Goal: Task Accomplishment & Management: Complete application form

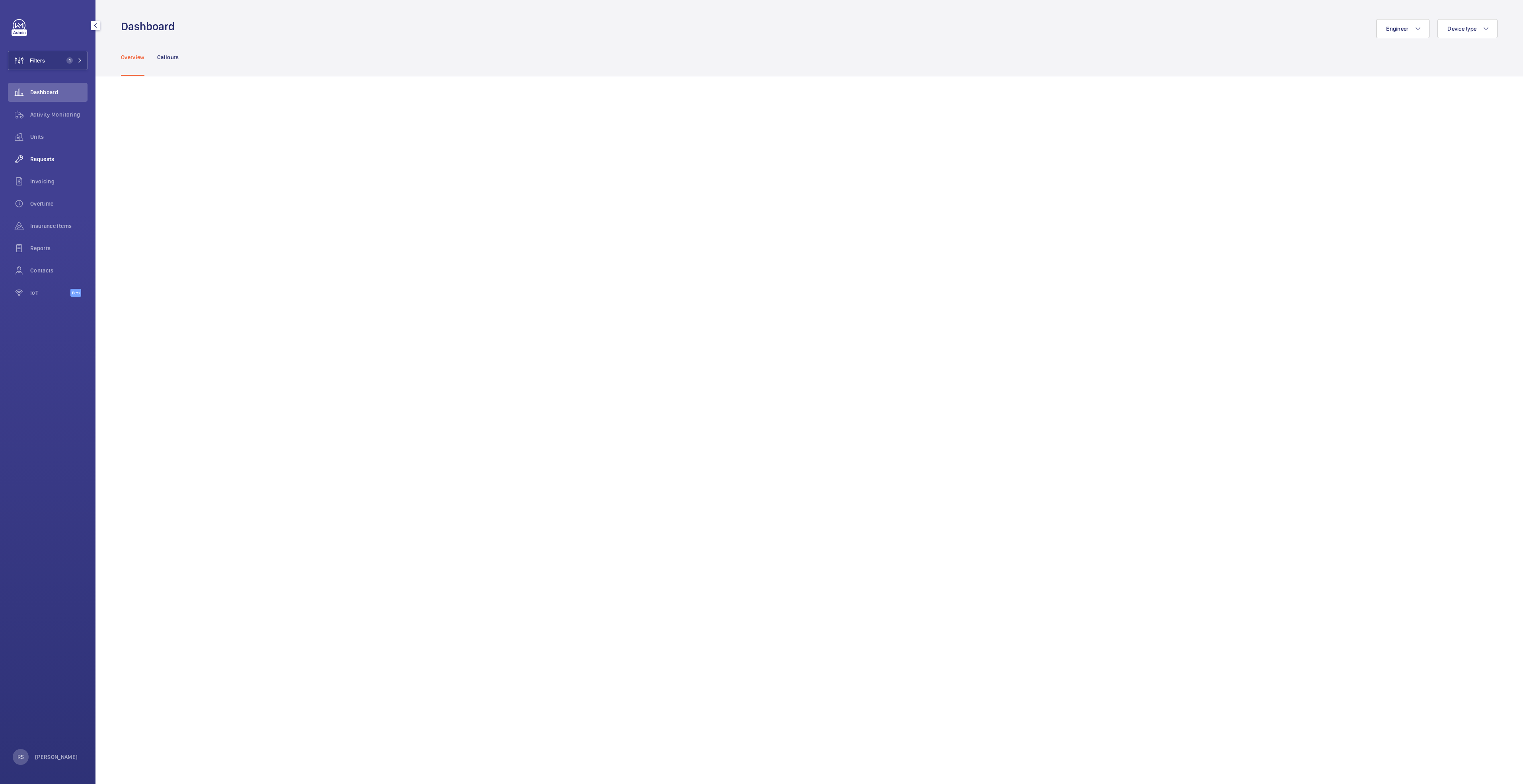
click at [43, 155] on span "Requests" at bounding box center [58, 159] width 57 height 8
click at [136, 104] on button "button" at bounding box center [131, 108] width 20 height 19
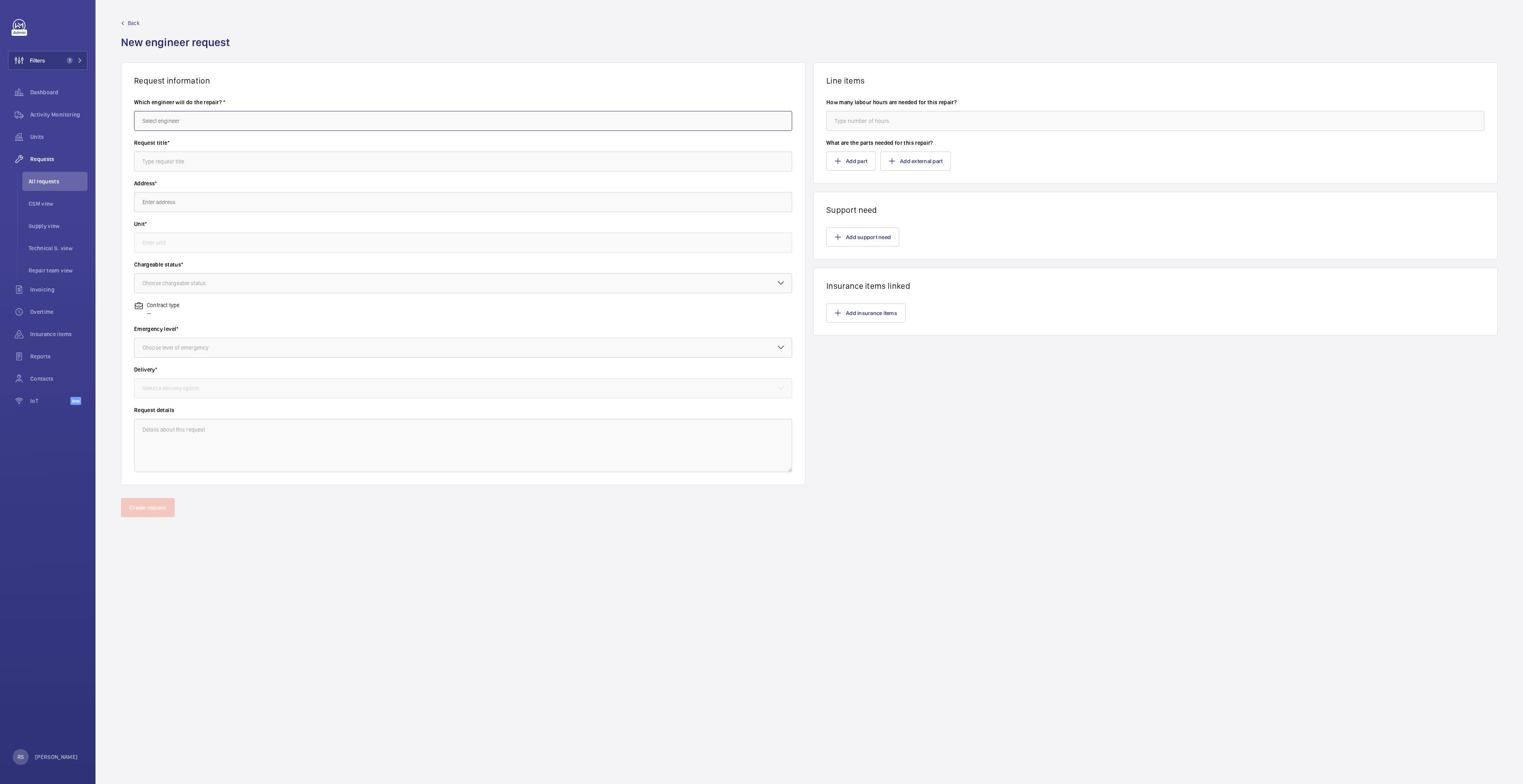
click at [202, 118] on input "text" at bounding box center [463, 121] width 658 height 20
type input "j"
click at [203, 139] on mat-option "[PERSON_NAME]" at bounding box center [463, 145] width 657 height 19
type input "[PERSON_NAME]"
click at [203, 158] on input "text" at bounding box center [463, 161] width 658 height 20
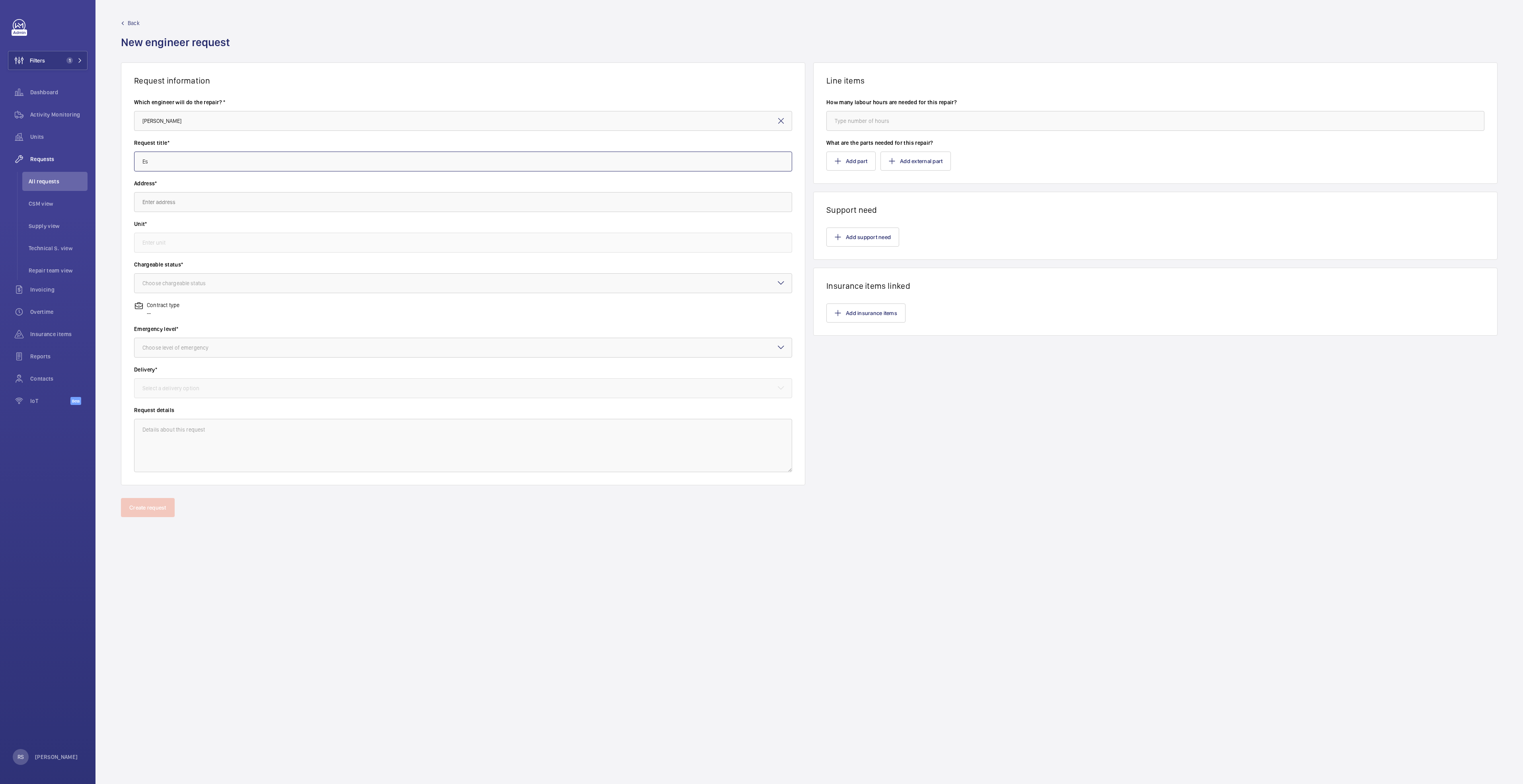
type input "E"
type input "J"
type input "Handrail Speed Monitoring solution"
click at [208, 193] on input "text" at bounding box center [463, 202] width 658 height 20
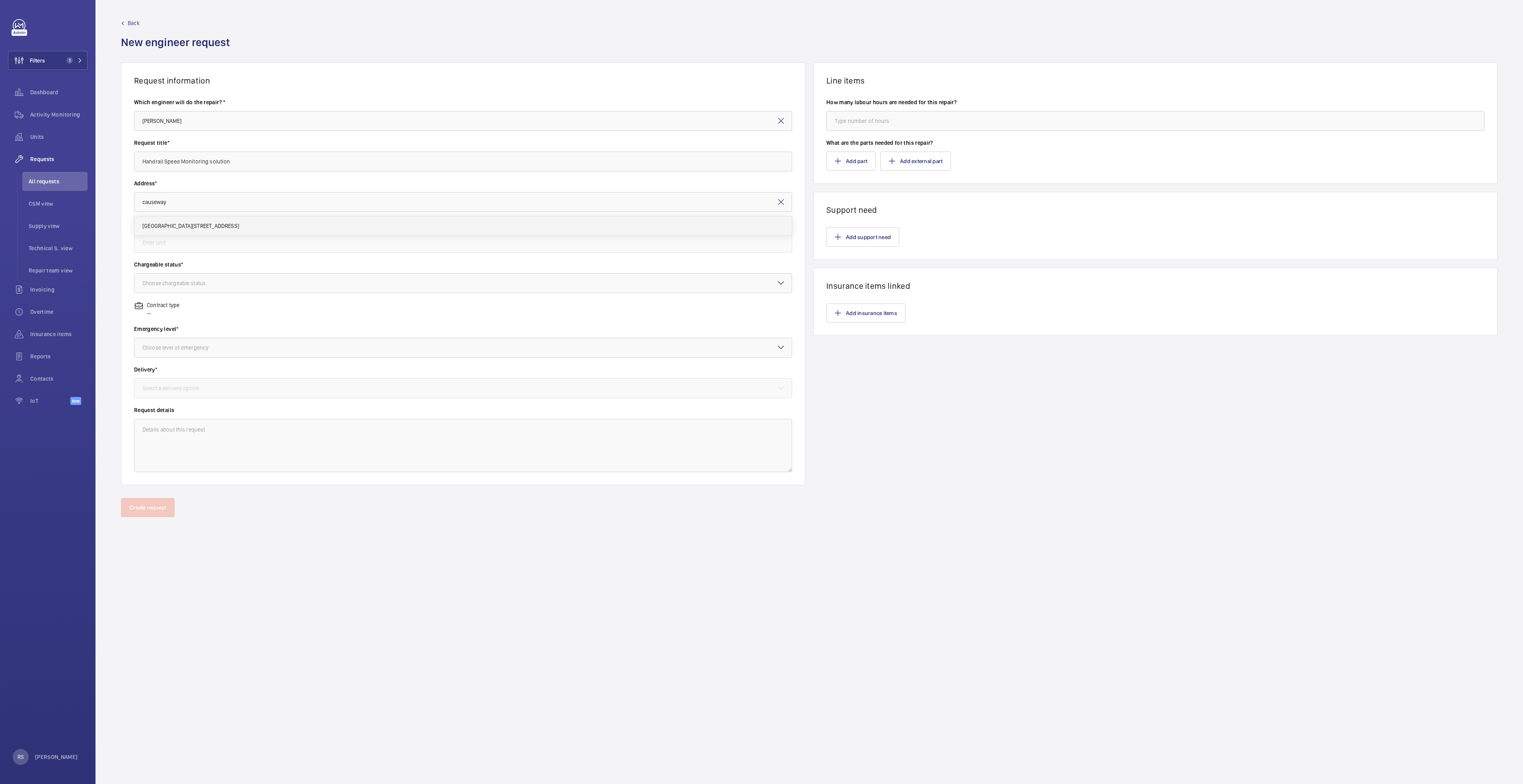
click at [206, 226] on span "[GEOGRAPHIC_DATA][STREET_ADDRESS]" at bounding box center [190, 226] width 97 height 8
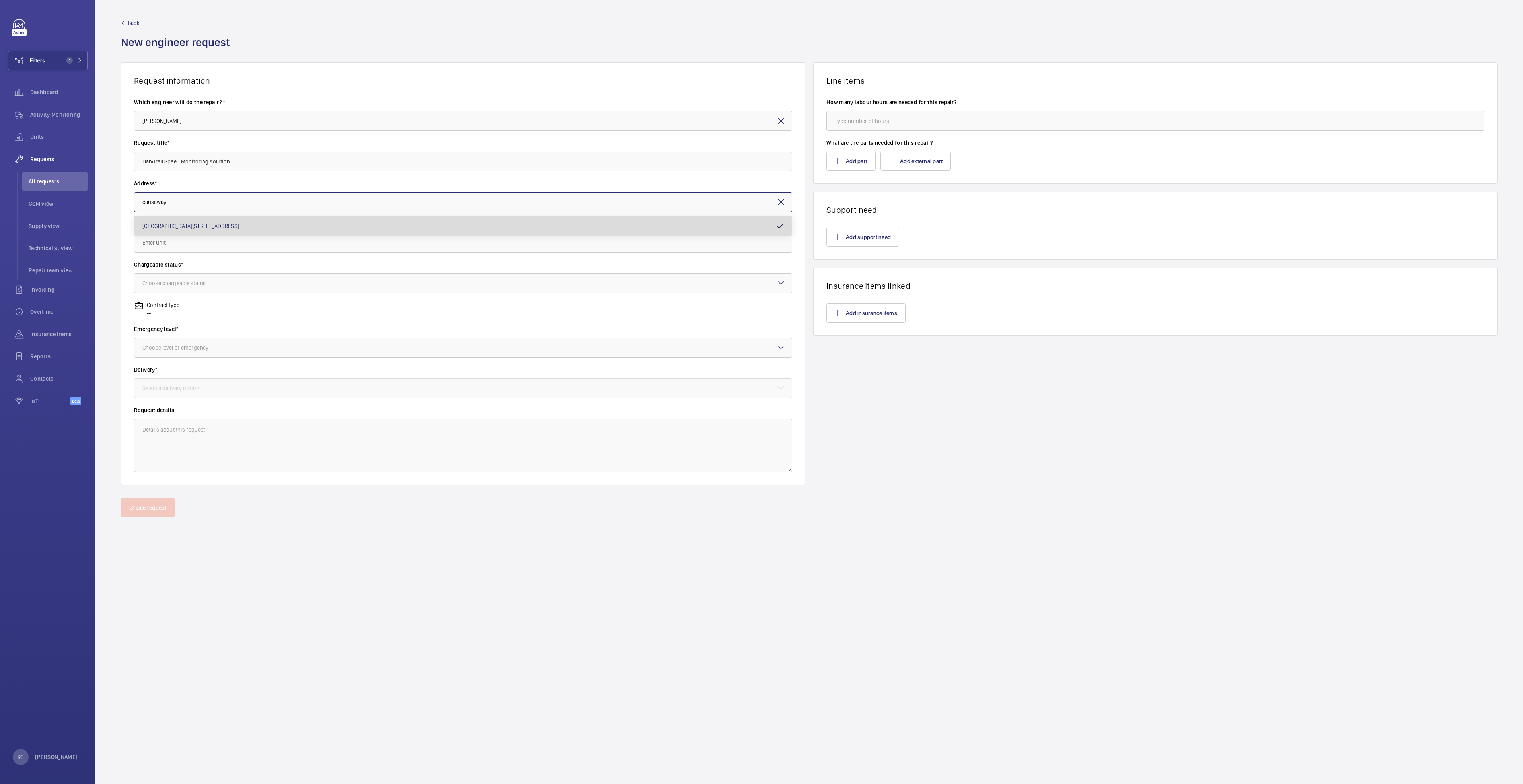
type input "[GEOGRAPHIC_DATA][STREET_ADDRESS]"
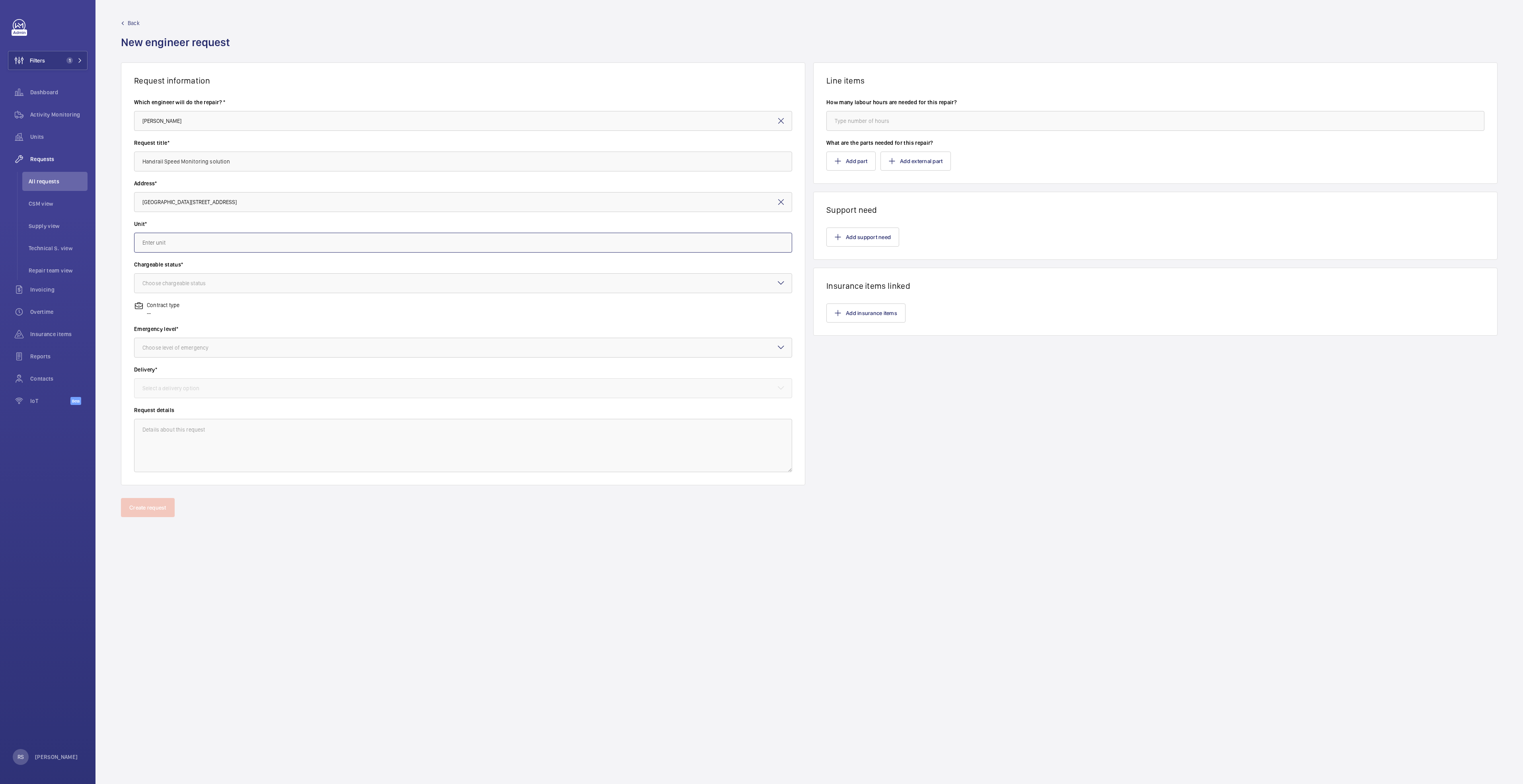
click at [202, 247] on input "text" at bounding box center [463, 242] width 658 height 20
click at [177, 270] on span "ES03 / E1473 - ES03" at bounding box center [166, 266] width 49 height 8
type input "ES03 / E1473 - ES03"
click at [201, 285] on div "Choose chargeable status" at bounding box center [184, 283] width 83 height 8
click at [183, 308] on span "Chargeable" at bounding box center [463, 307] width 641 height 8
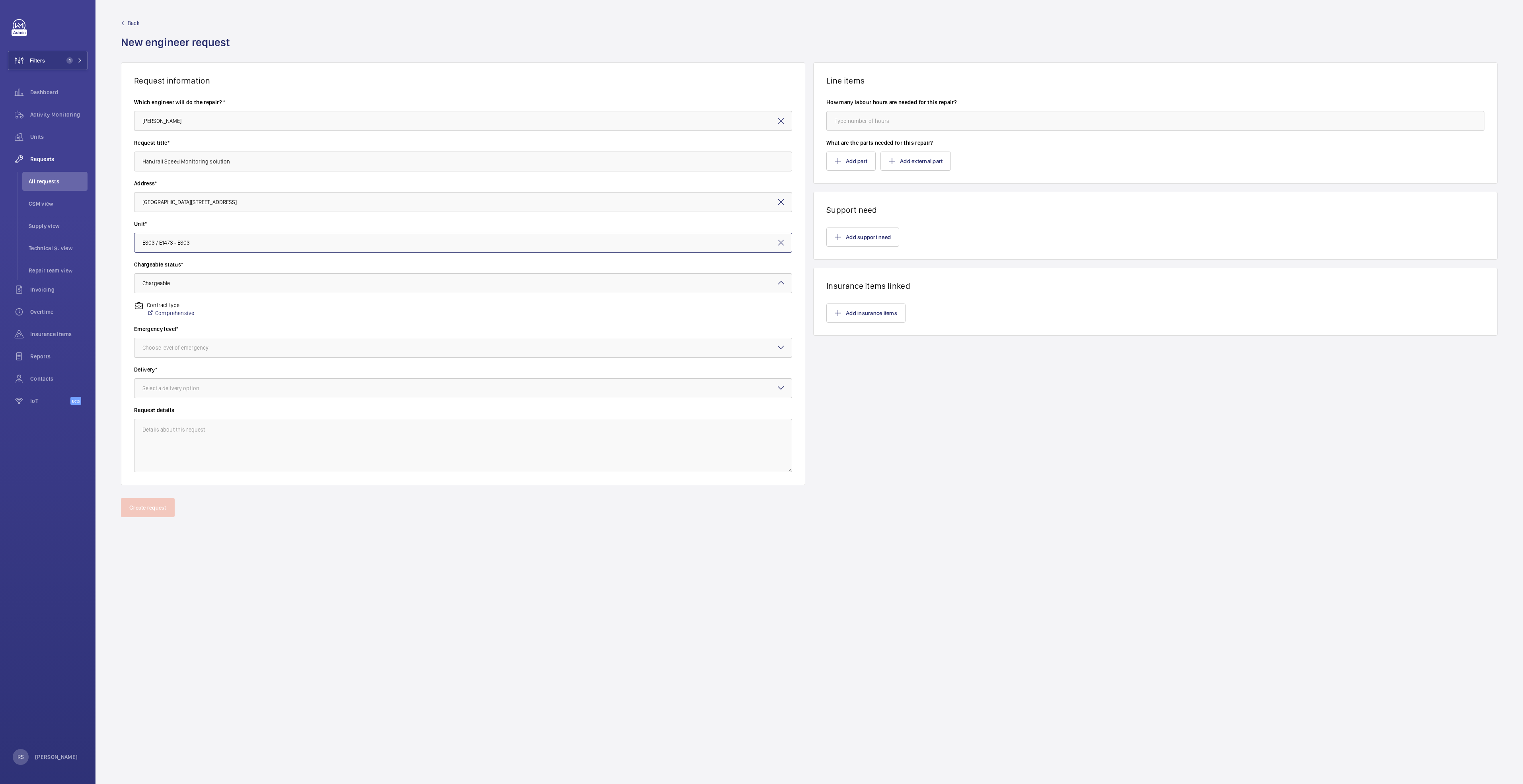
click at [187, 346] on div "Choose level of emergency" at bounding box center [185, 347] width 86 height 8
drag, startPoint x: 182, startPoint y: 410, endPoint x: 183, endPoint y: 417, distance: 7.1
click at [184, 417] on div "Urgent" at bounding box center [463, 411] width 657 height 19
click at [200, 389] on div "Select a delivery option" at bounding box center [181, 388] width 77 height 8
click at [174, 438] on div "On site" at bounding box center [463, 432] width 657 height 19
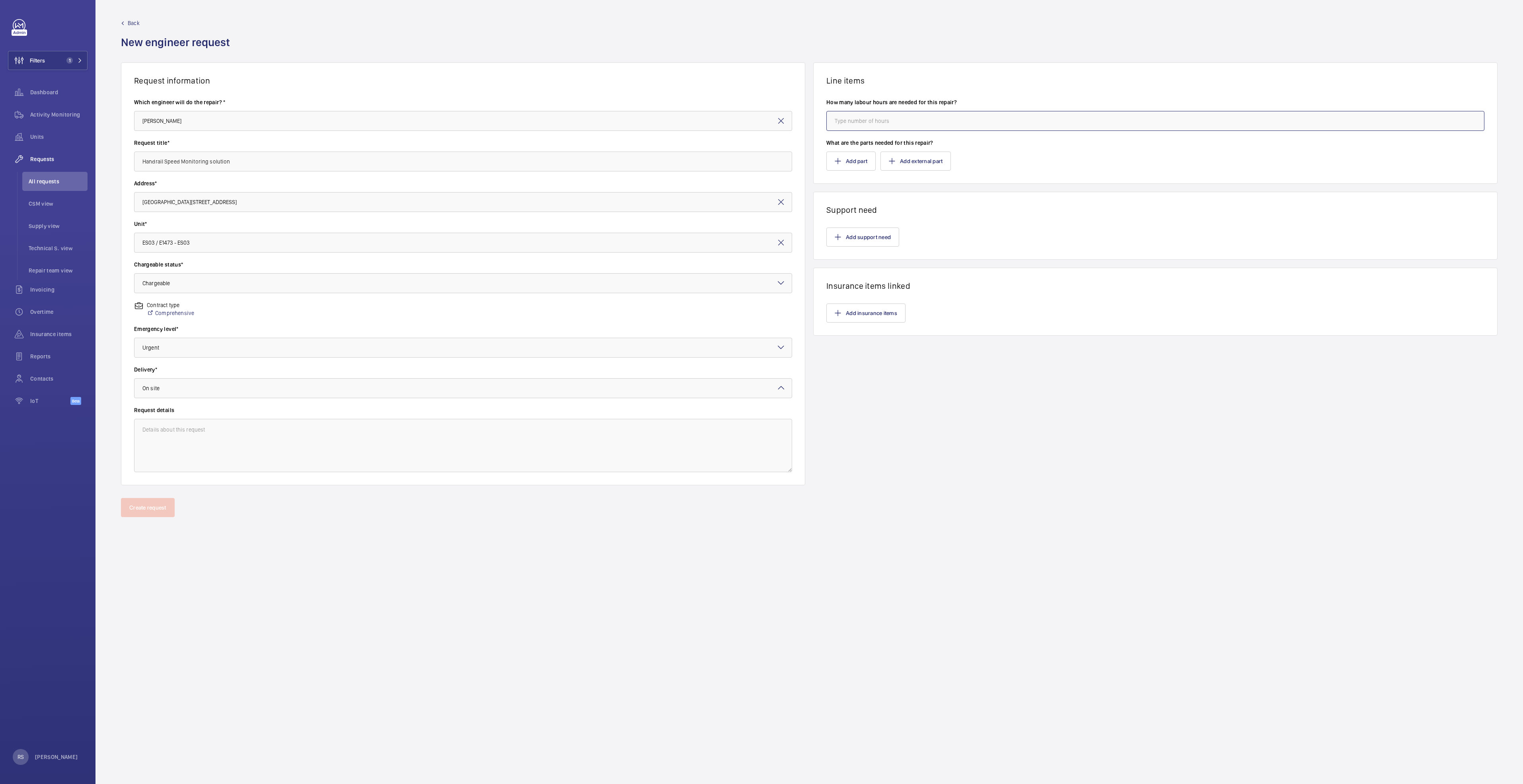
click at [856, 126] on input "number" at bounding box center [1155, 121] width 658 height 20
click at [860, 161] on button "Add part" at bounding box center [851, 161] width 49 height 19
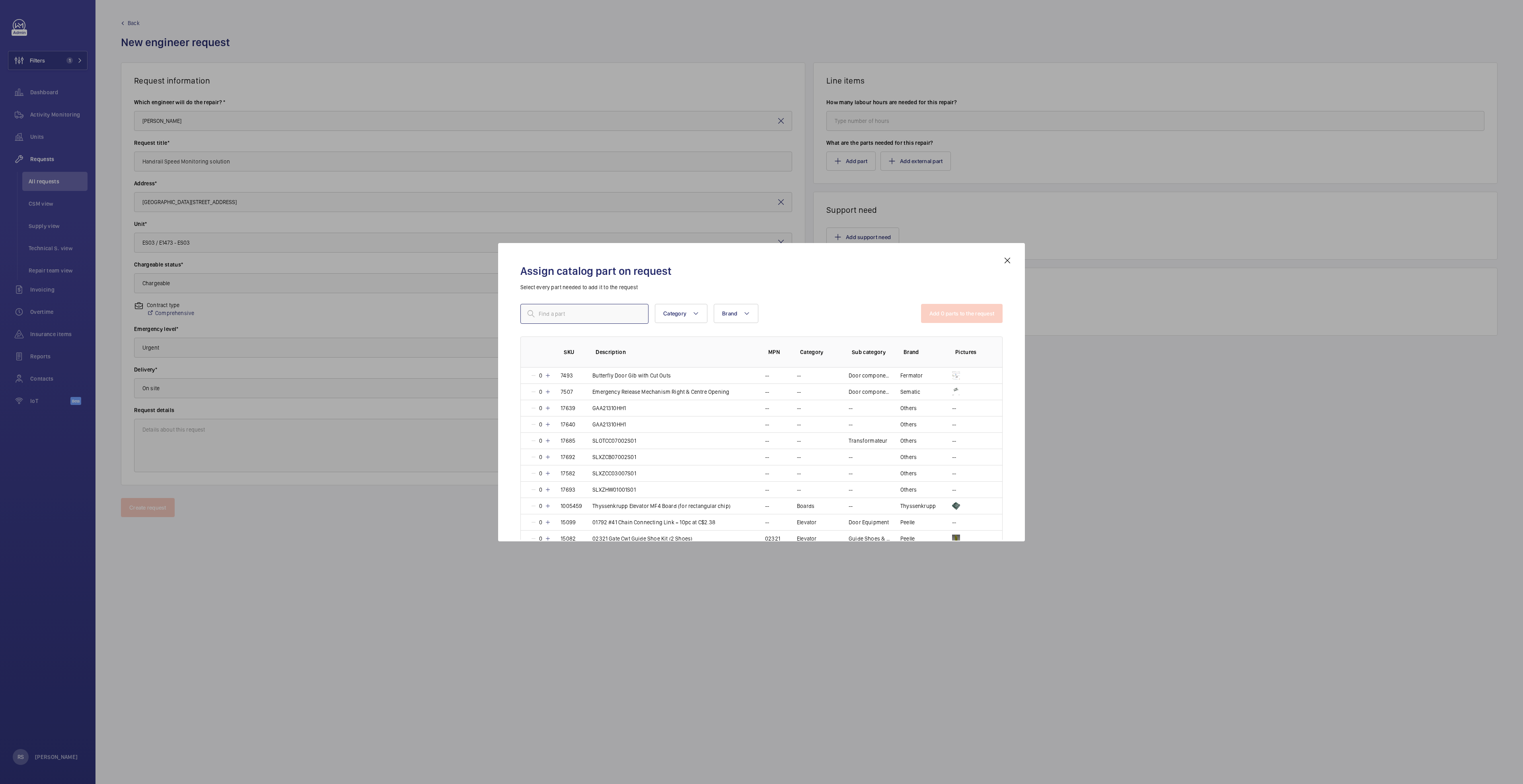
click at [548, 313] on input "text" at bounding box center [584, 314] width 128 height 20
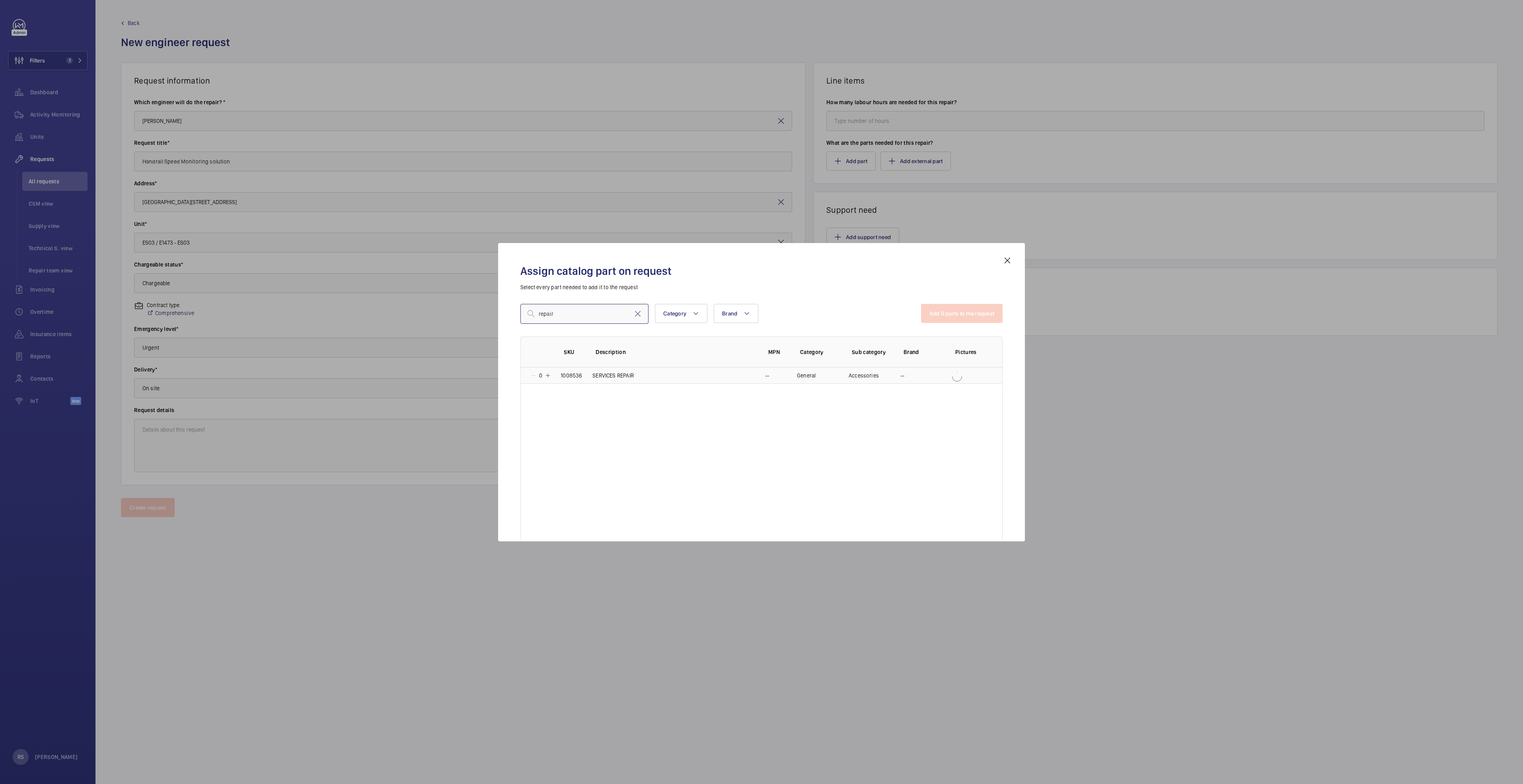
type input "repair"
click at [550, 374] on mat-icon at bounding box center [548, 376] width 7 height 7
click at [957, 311] on button "Add 1 parts to the request" at bounding box center [963, 314] width 81 height 19
